Goal: Book appointment/travel/reservation

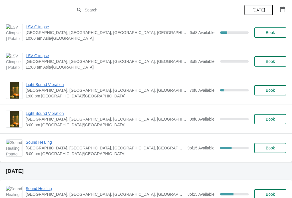
scroll to position [168, 0]
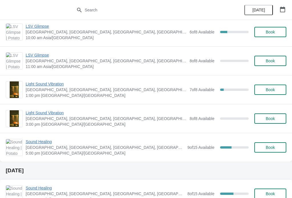
click at [270, 94] on button "Book" at bounding box center [271, 89] width 32 height 10
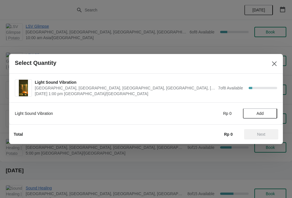
click at [266, 113] on span "Add" at bounding box center [260, 113] width 24 height 5
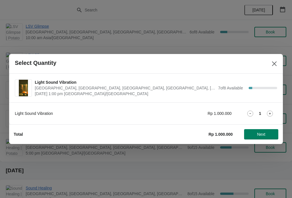
click at [272, 113] on icon at bounding box center [270, 113] width 6 height 6
click at [272, 112] on icon at bounding box center [270, 113] width 6 height 6
click at [271, 111] on icon at bounding box center [270, 113] width 6 height 6
click at [266, 136] on button "Next" at bounding box center [261, 134] width 34 height 10
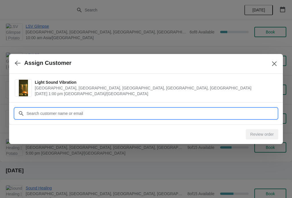
click at [46, 113] on input "Customer" at bounding box center [151, 113] width 251 height 10
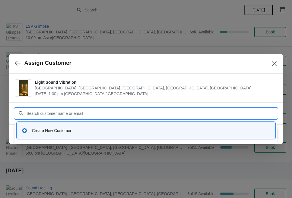
click at [48, 134] on div "Create New Customer" at bounding box center [145, 130] width 253 height 12
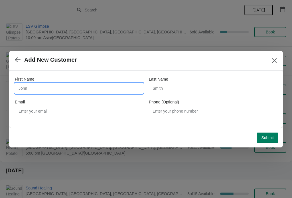
click at [29, 83] on input "First Name" at bounding box center [79, 88] width 128 height 10
type input "Huang"
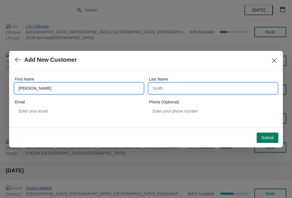
click at [164, 89] on input "Last Name" at bounding box center [213, 88] width 128 height 10
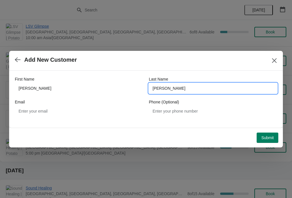
type input "Wen Chieh"
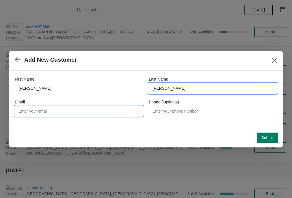
click at [41, 112] on input "Email" at bounding box center [79, 111] width 128 height 10
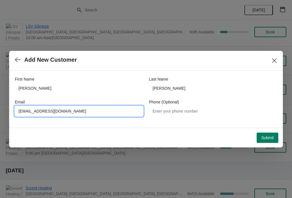
type input "Blwingscross@gmail.com"
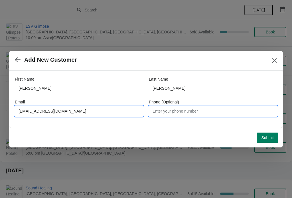
click at [224, 107] on input "Phone (Optional)" at bounding box center [213, 111] width 128 height 10
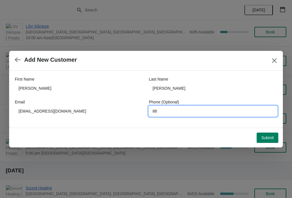
type input "8"
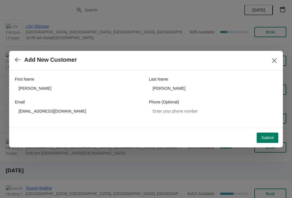
click at [268, 139] on span "Submit" at bounding box center [267, 137] width 13 height 5
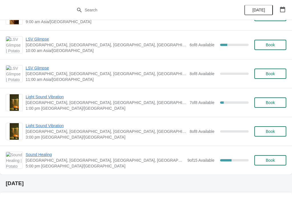
scroll to position [156, 0]
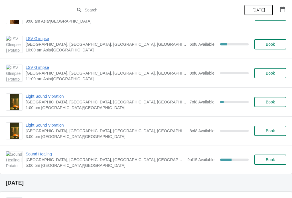
click at [40, 97] on span "Light Sound Vibration" at bounding box center [106, 96] width 161 height 6
